Goal: Task Accomplishment & Management: Manage account settings

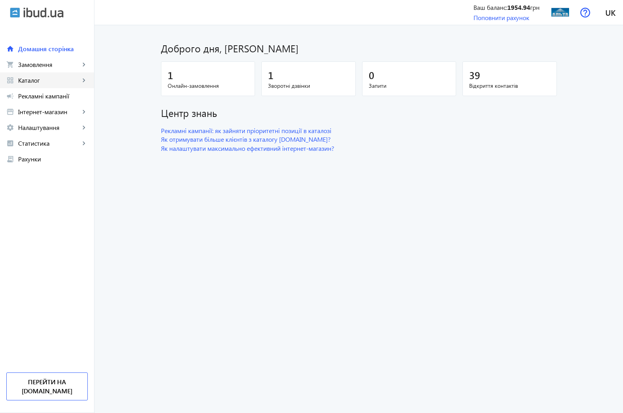
click at [30, 79] on span "Каталог" at bounding box center [49, 80] width 62 height 8
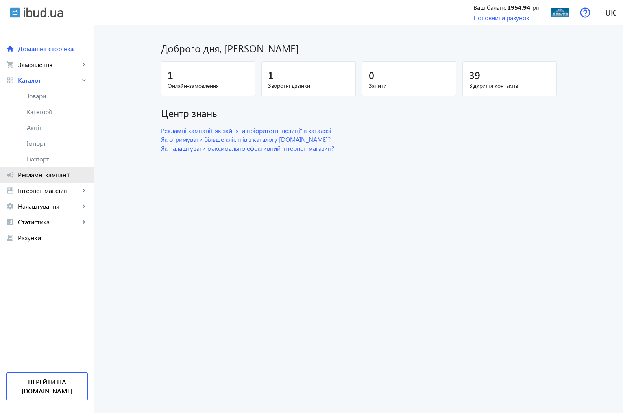
click at [38, 171] on span "Рекламні кампанії" at bounding box center [53, 175] width 70 height 8
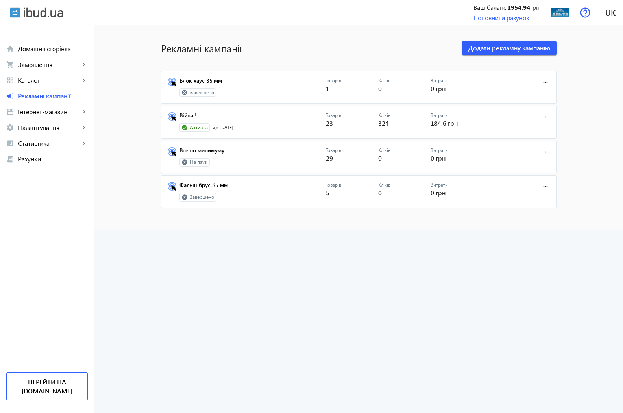
click at [183, 117] on link "Війна !" at bounding box center [252, 117] width 146 height 11
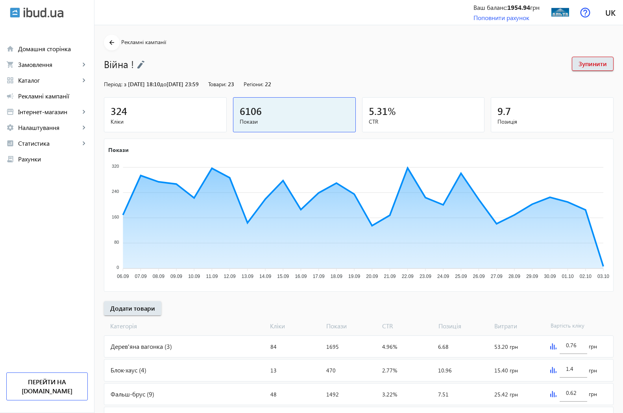
click at [115, 118] on span "Кліки" at bounding box center [165, 122] width 109 height 8
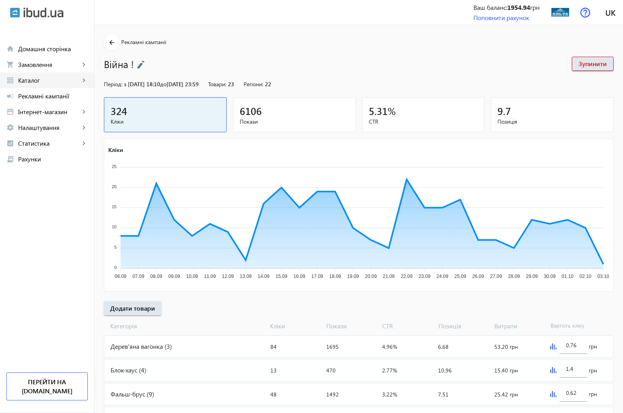
click at [34, 84] on span "Каталог" at bounding box center [49, 80] width 62 height 8
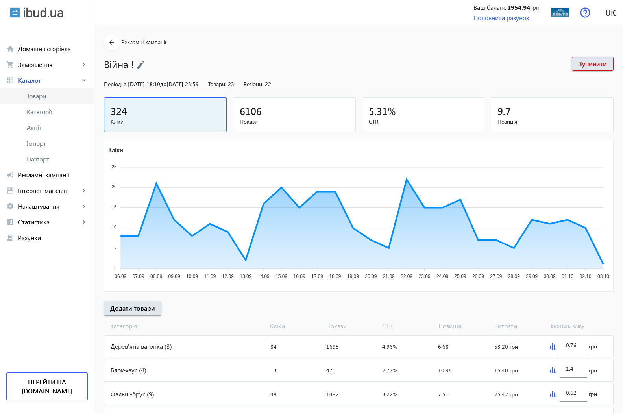
click at [43, 93] on span "Товари" at bounding box center [57, 96] width 61 height 8
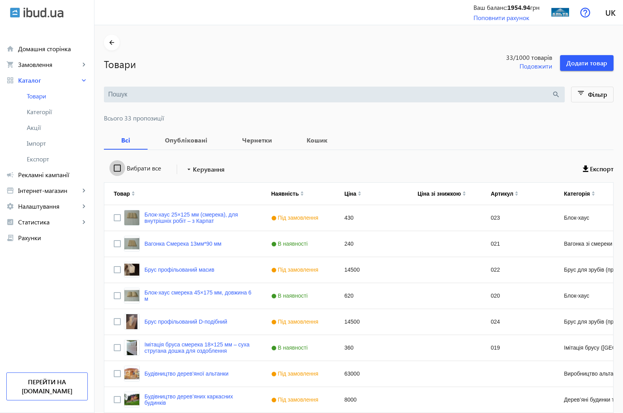
click at [111, 167] on input "Вибрати все" at bounding box center [117, 168] width 16 height 16
checkbox input "true"
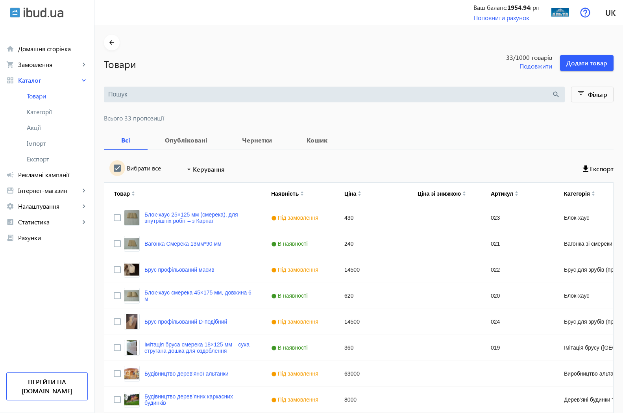
checkbox input "true"
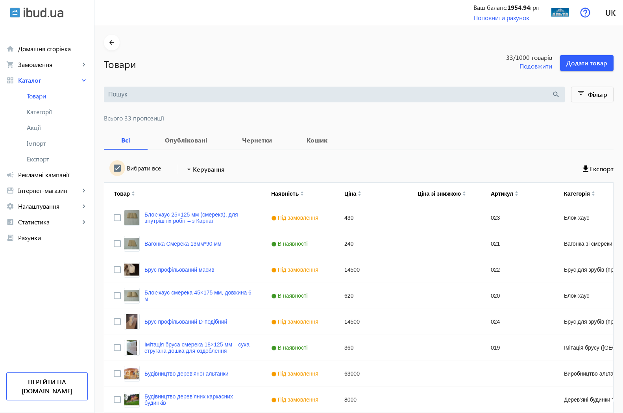
checkbox input "true"
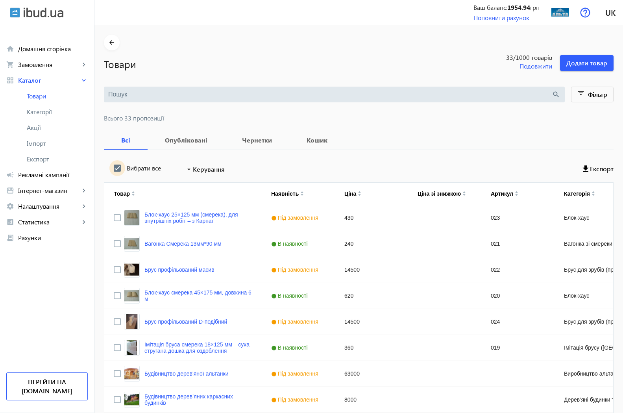
checkbox input "true"
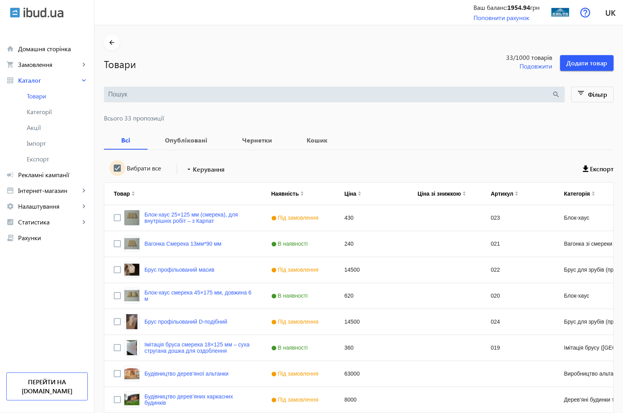
checkbox input "true"
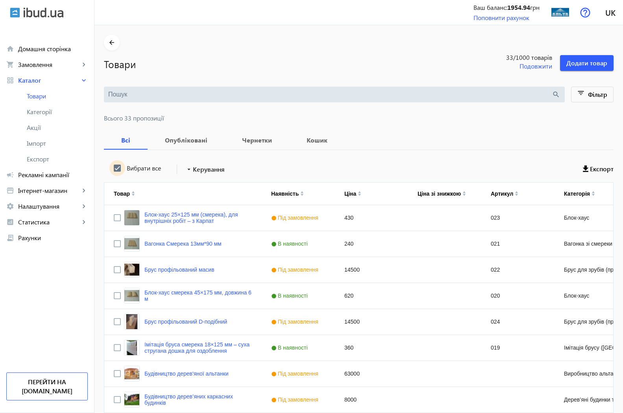
checkbox input "true"
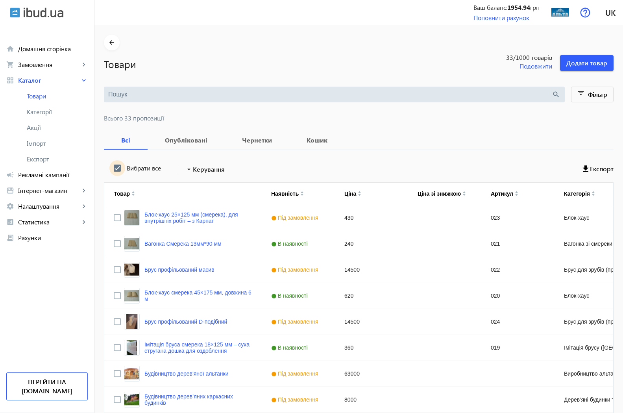
checkbox input "true"
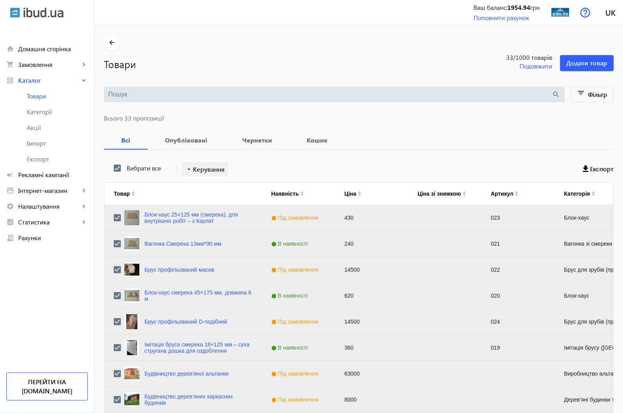
click at [206, 171] on span "Керування" at bounding box center [209, 168] width 32 height 9
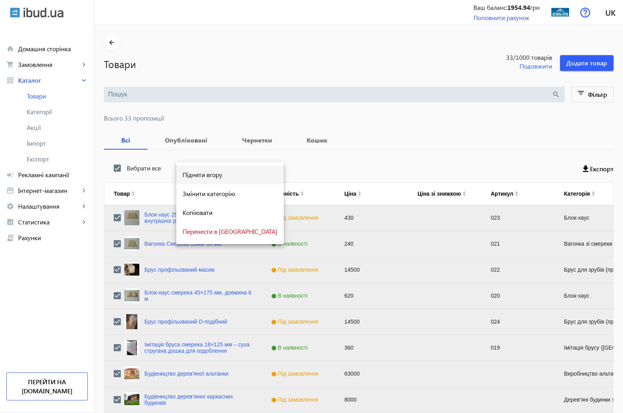
click at [207, 176] on span "Підняти вгору" at bounding box center [230, 174] width 95 height 6
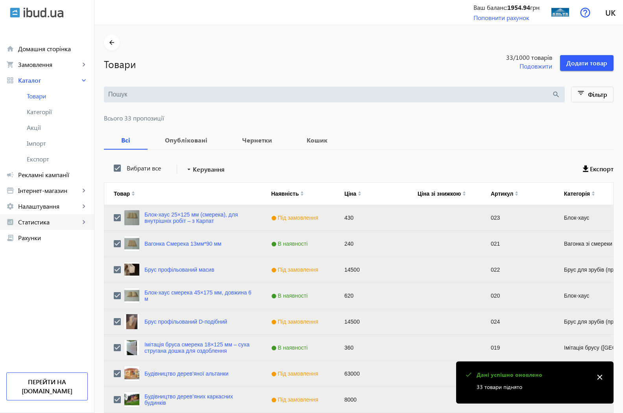
click at [33, 224] on span "Статистика" at bounding box center [49, 222] width 62 height 8
click at [40, 238] on span "Огляд" at bounding box center [57, 238] width 61 height 8
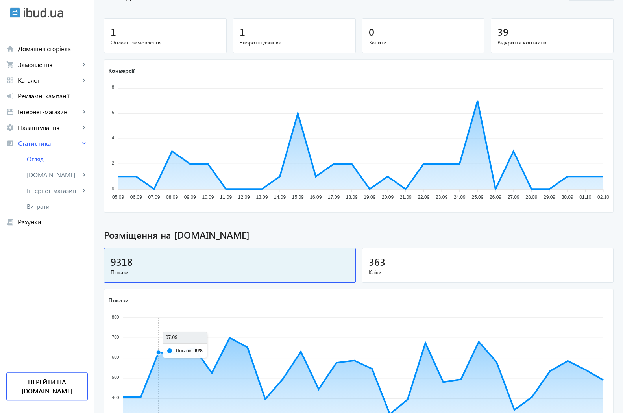
scroll to position [36, 0]
